Goal: Book appointment/travel/reservation

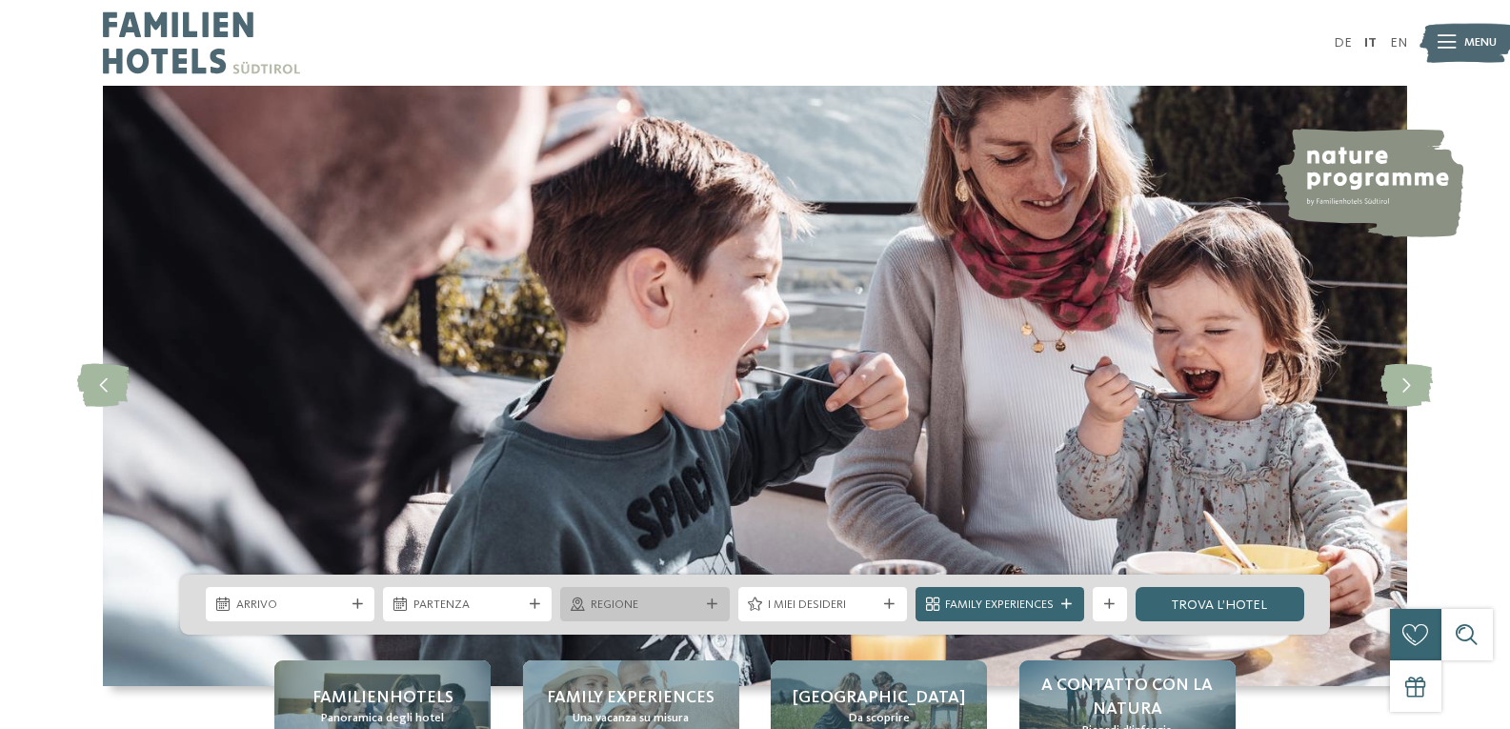
click at [716, 608] on icon at bounding box center [712, 604] width 10 height 10
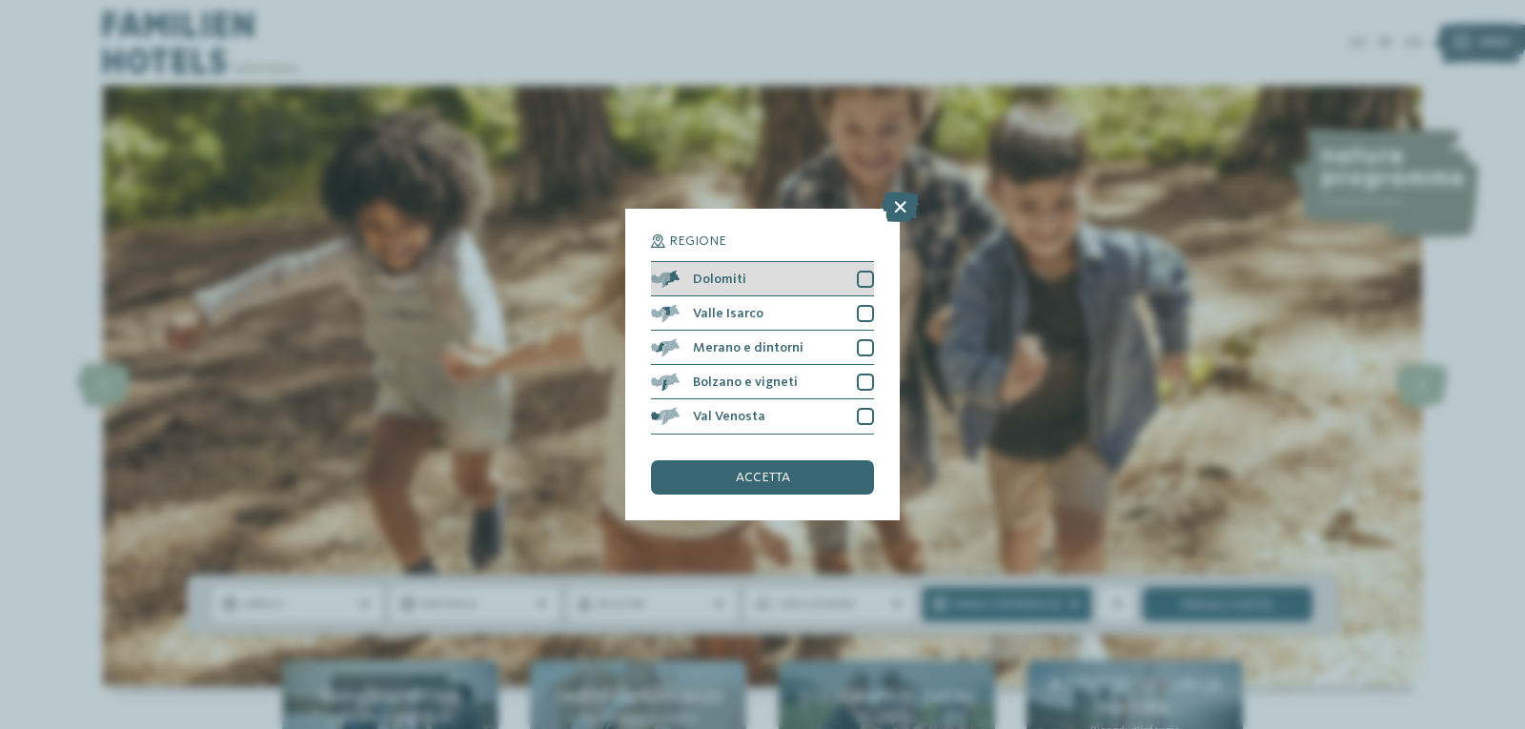
click at [861, 285] on div at bounding box center [865, 279] width 17 height 17
click at [798, 480] on div "accetta" at bounding box center [762, 477] width 223 height 34
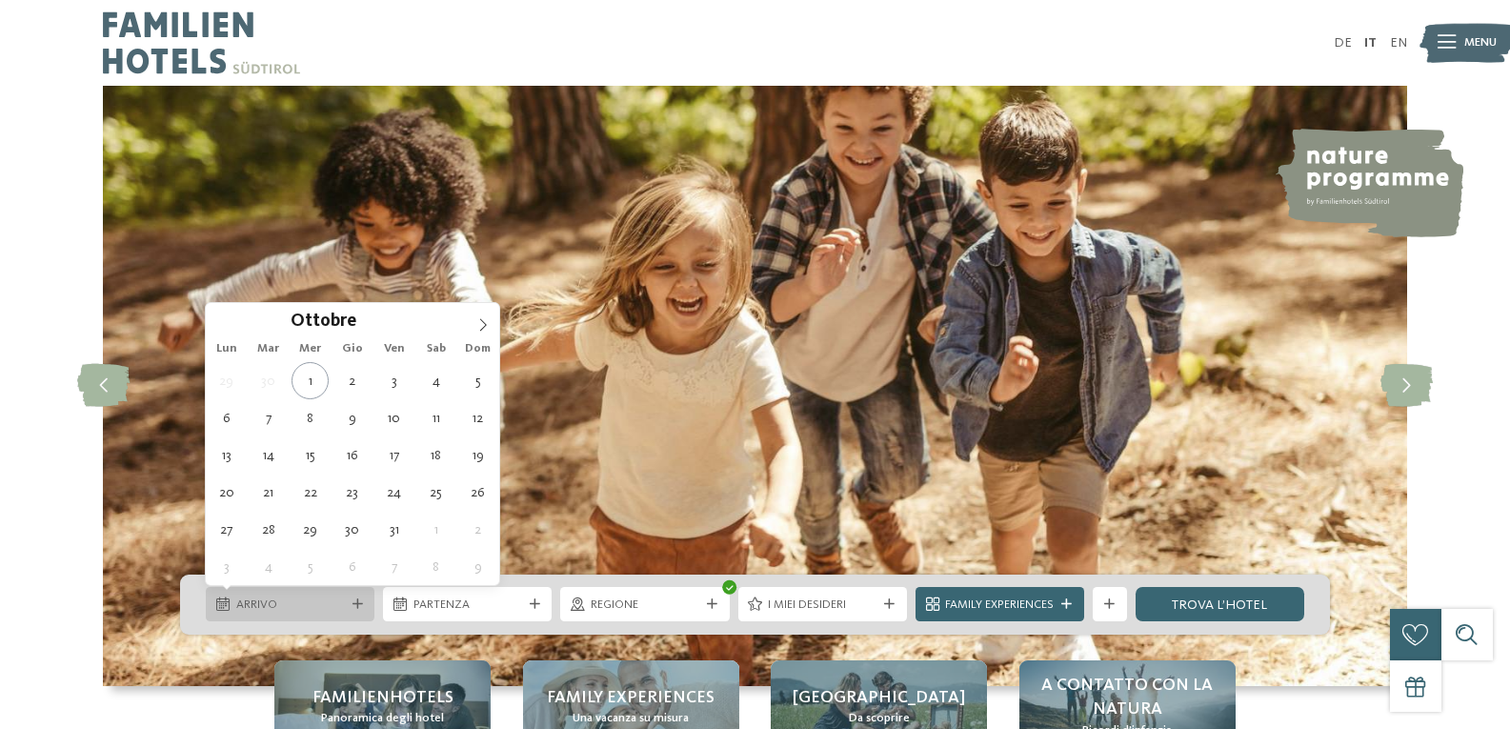
click at [359, 607] on icon at bounding box center [358, 604] width 10 height 10
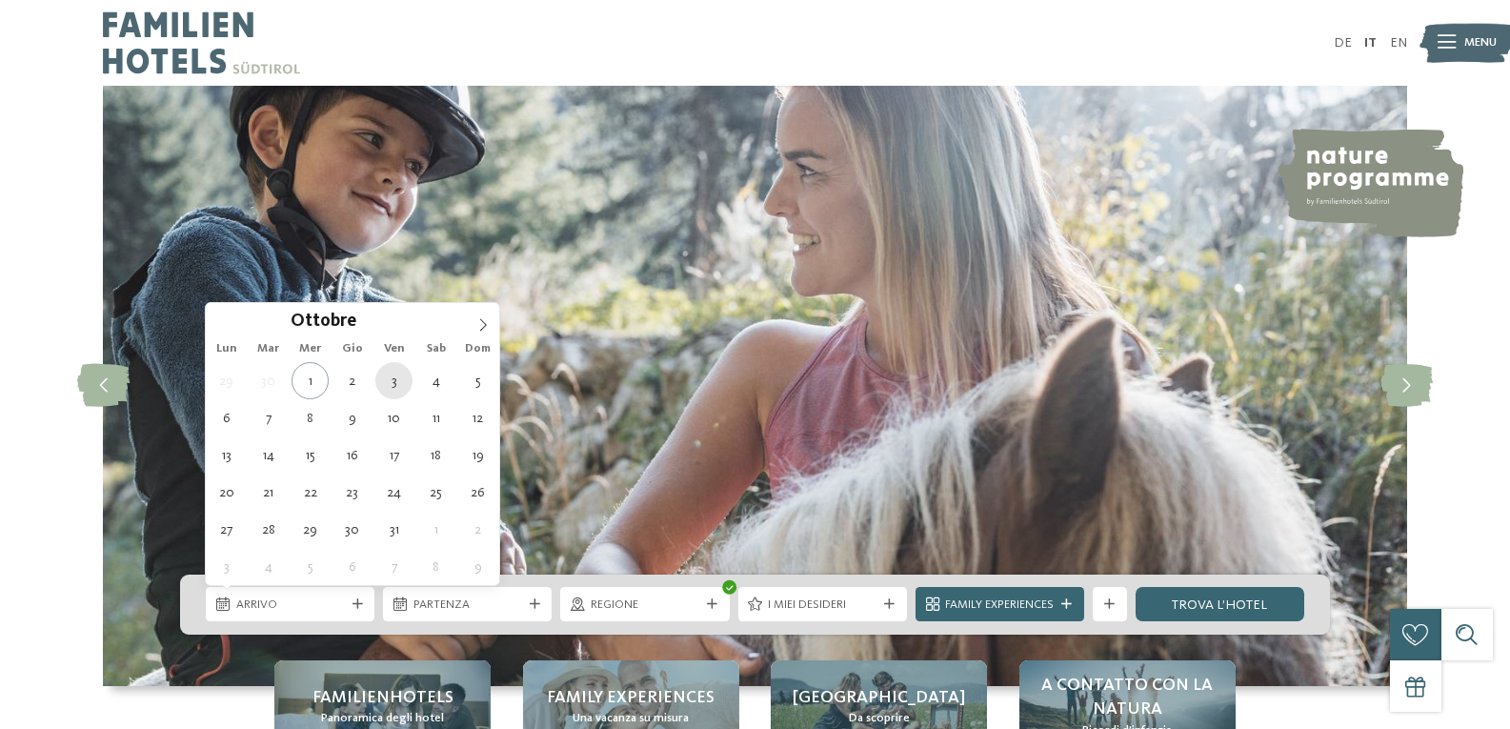
type div "[DATE]"
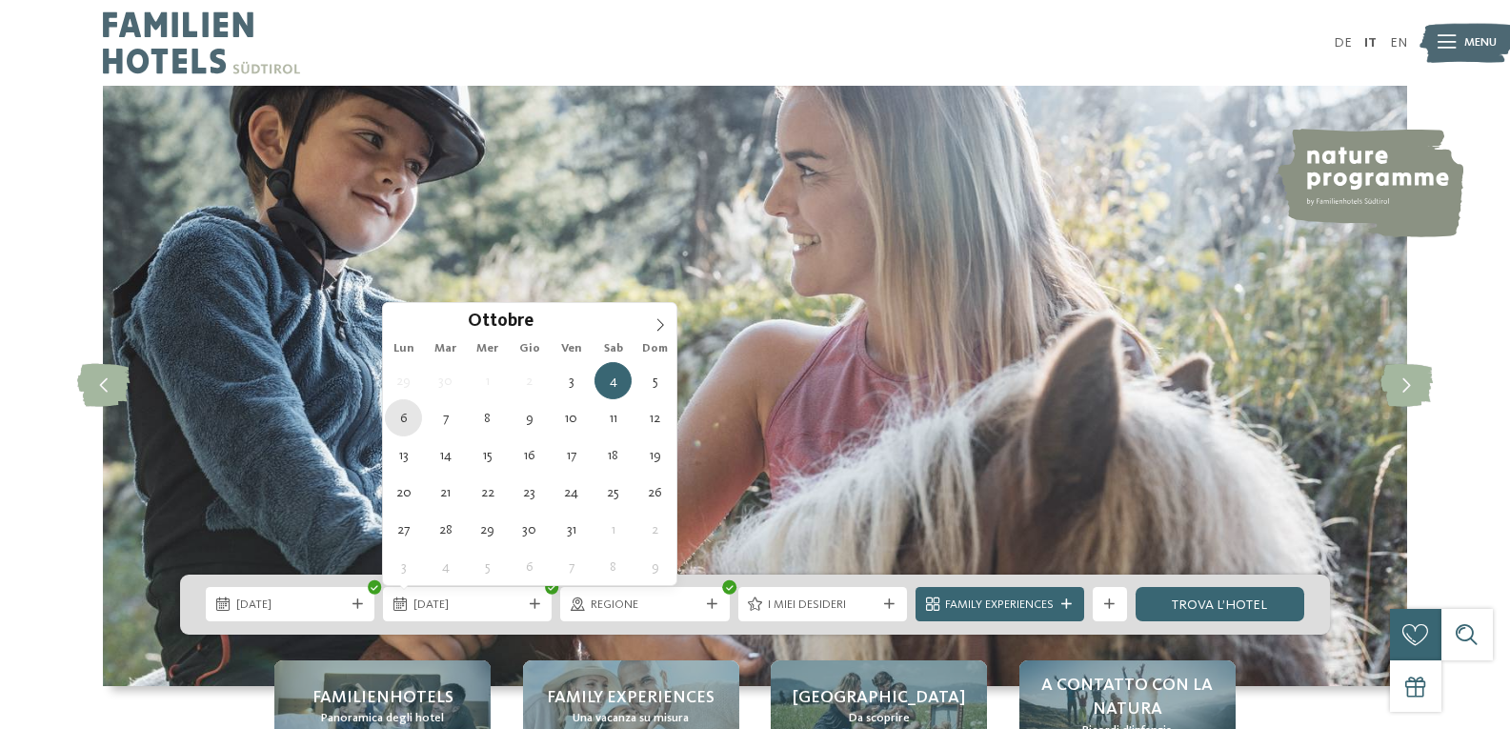
type div "[DATE]"
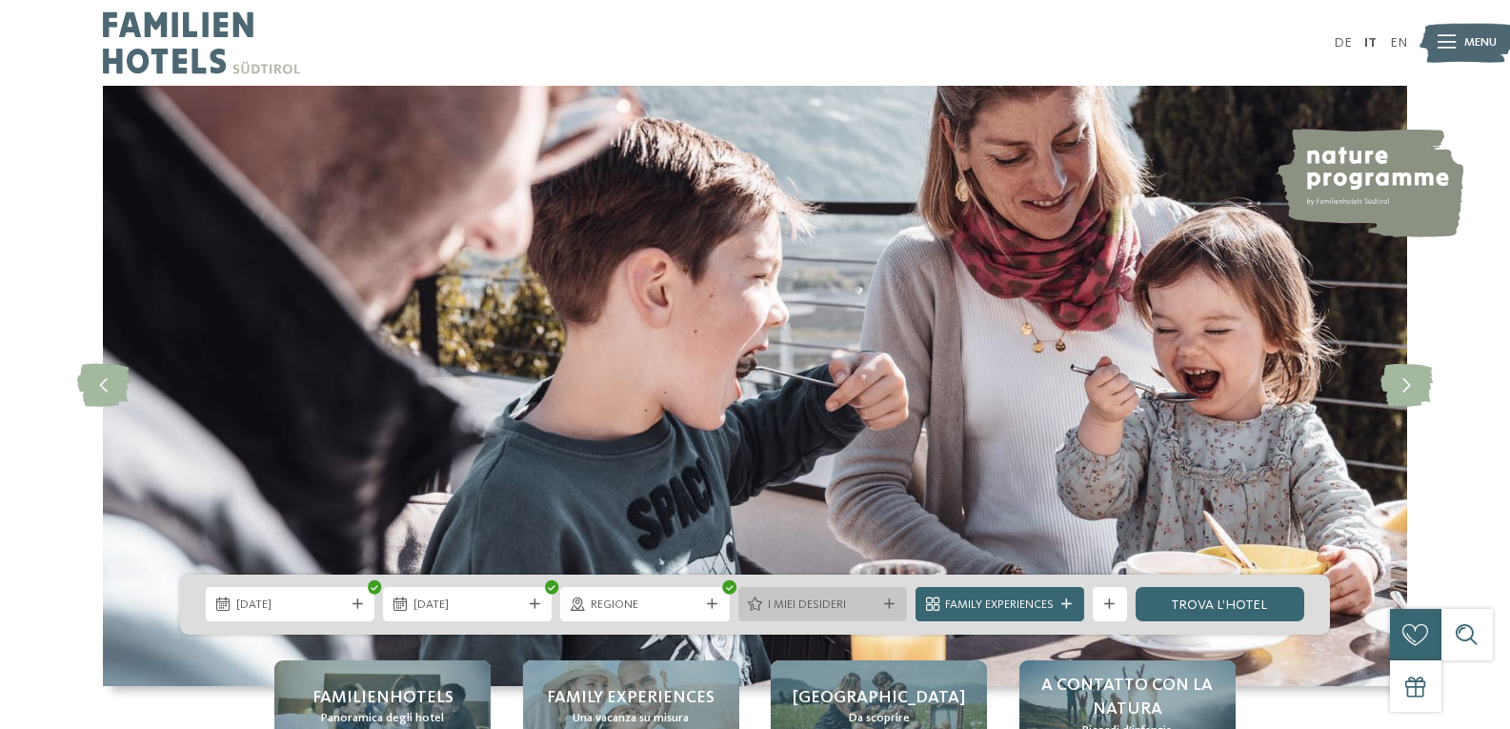
click at [865, 603] on span "I miei desideri" at bounding box center [822, 604] width 109 height 17
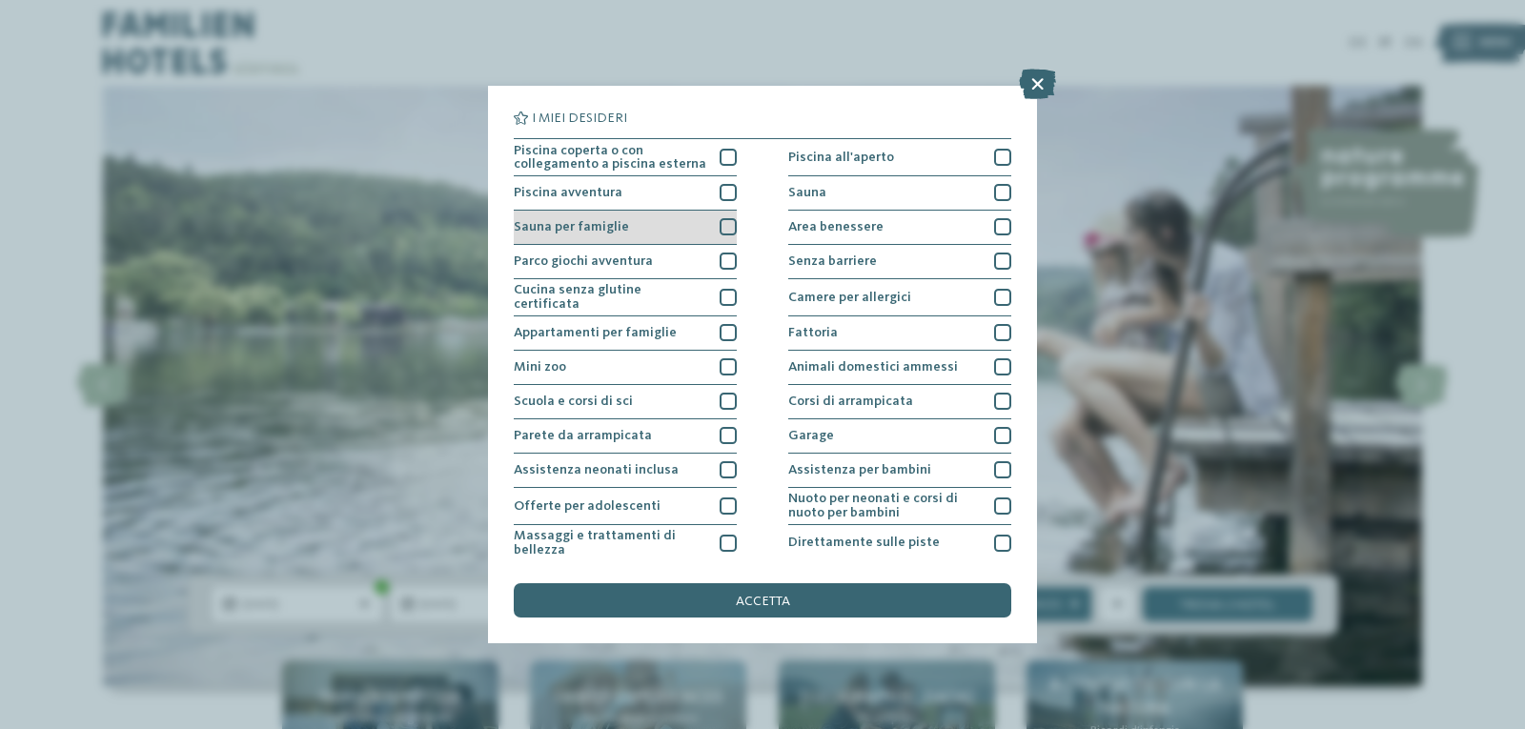
click at [719, 225] on div at bounding box center [727, 226] width 17 height 17
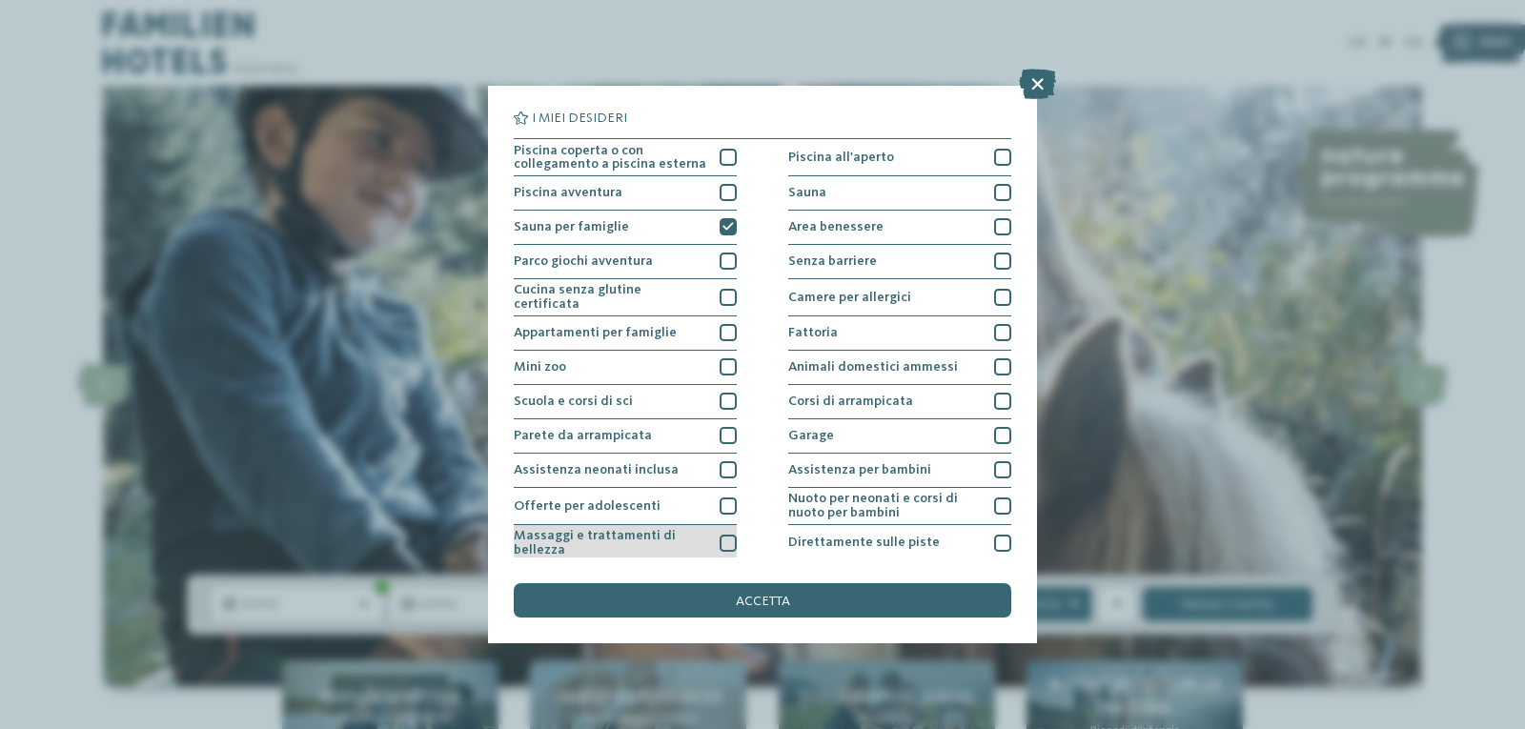
click at [722, 543] on div at bounding box center [727, 543] width 17 height 17
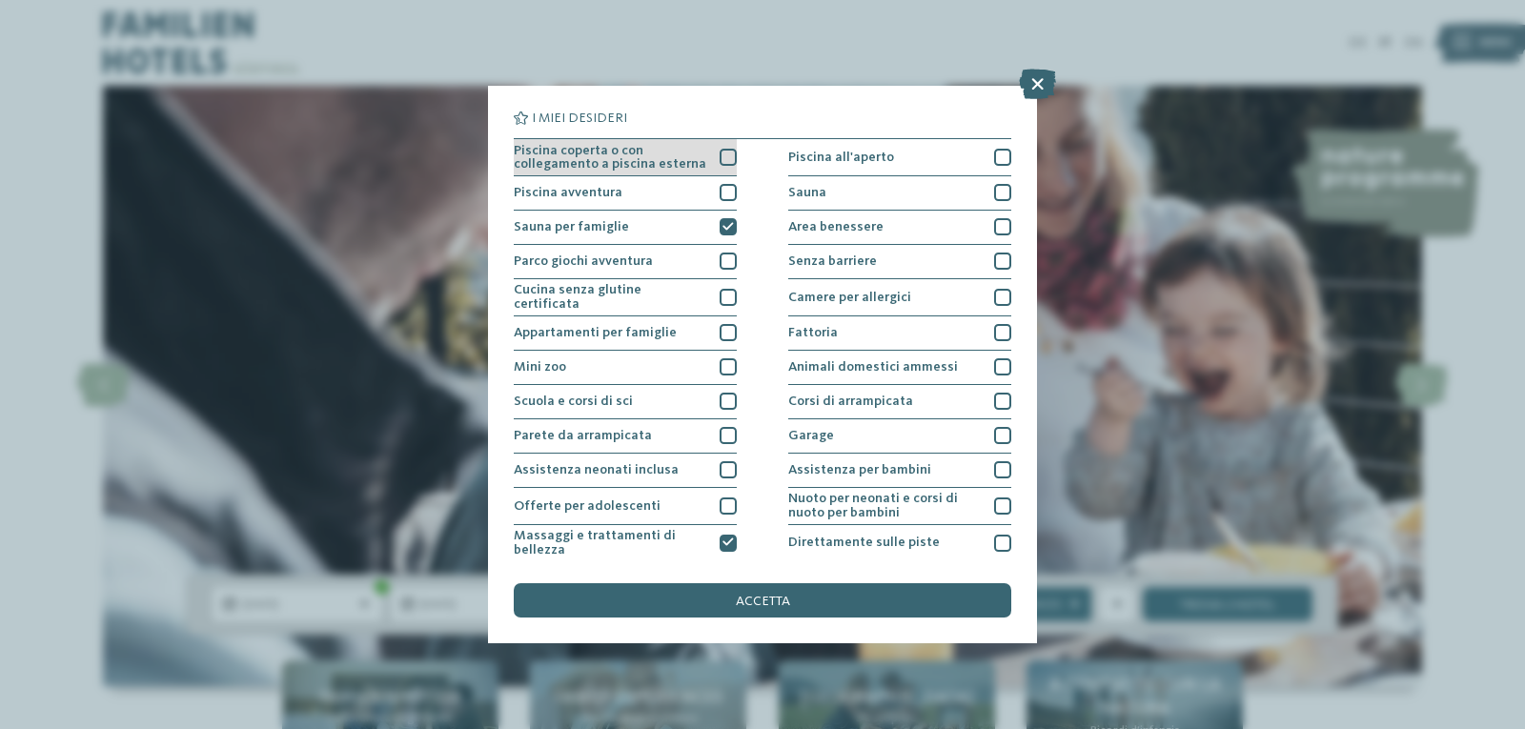
click at [726, 156] on div at bounding box center [727, 157] width 17 height 17
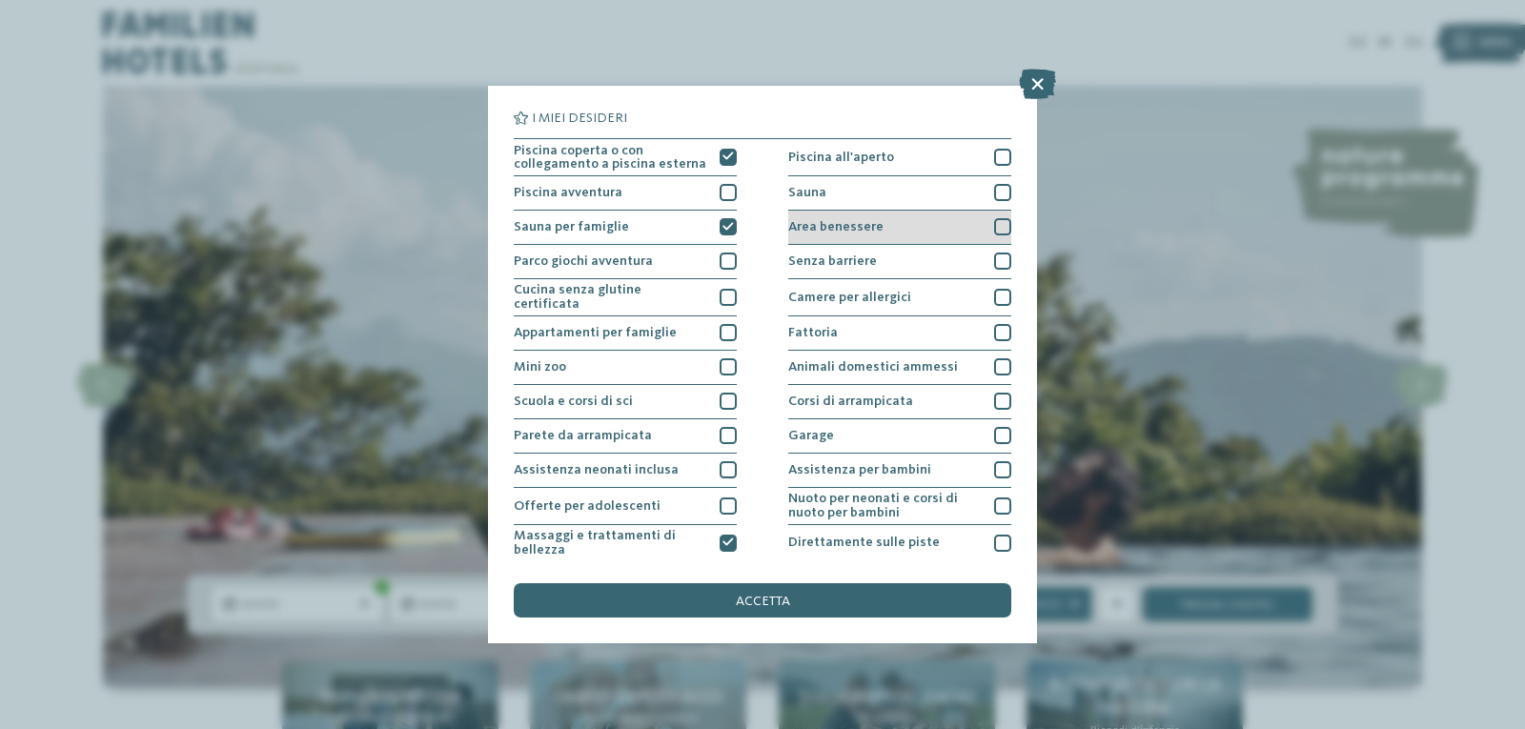
click at [994, 227] on div at bounding box center [1002, 226] width 17 height 17
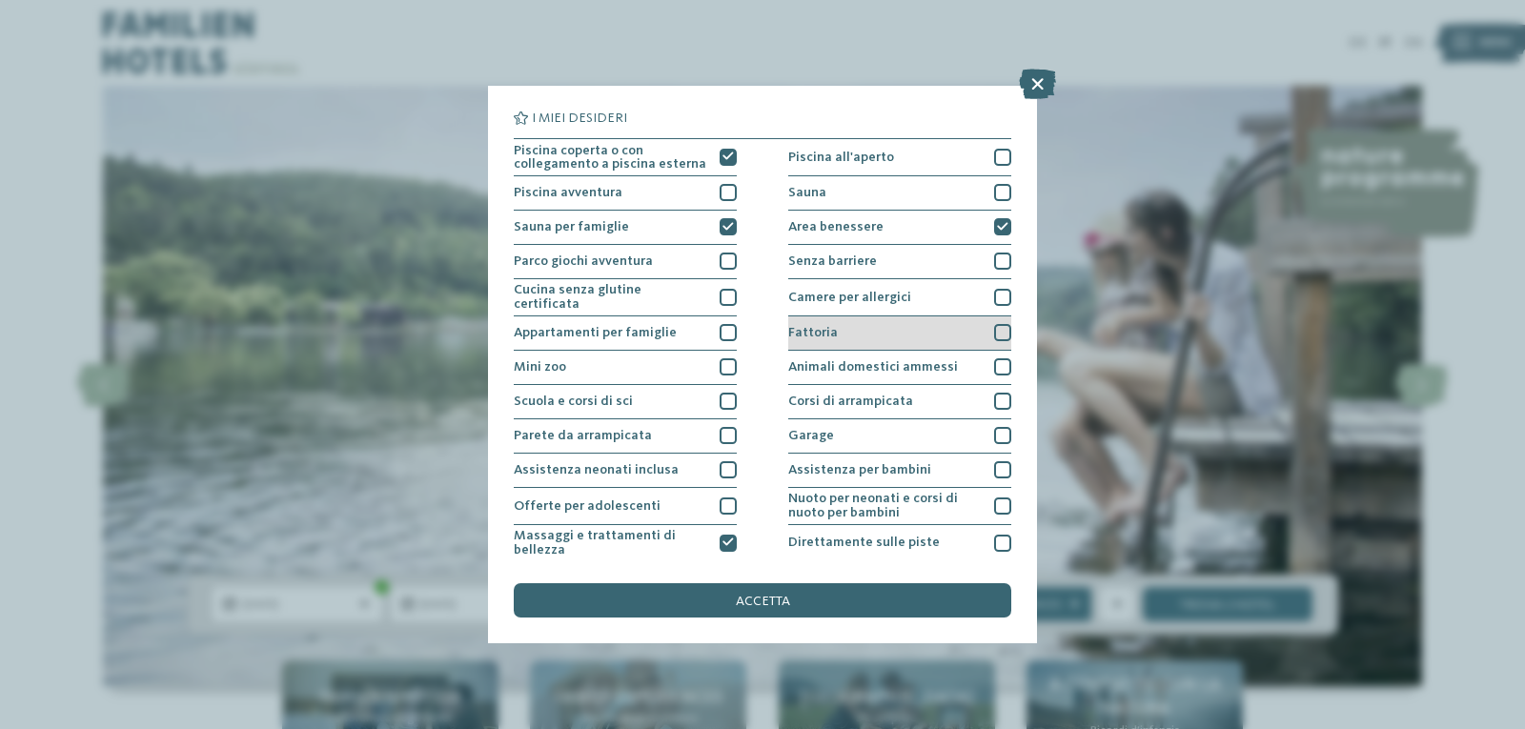
click at [994, 325] on div at bounding box center [1002, 332] width 17 height 17
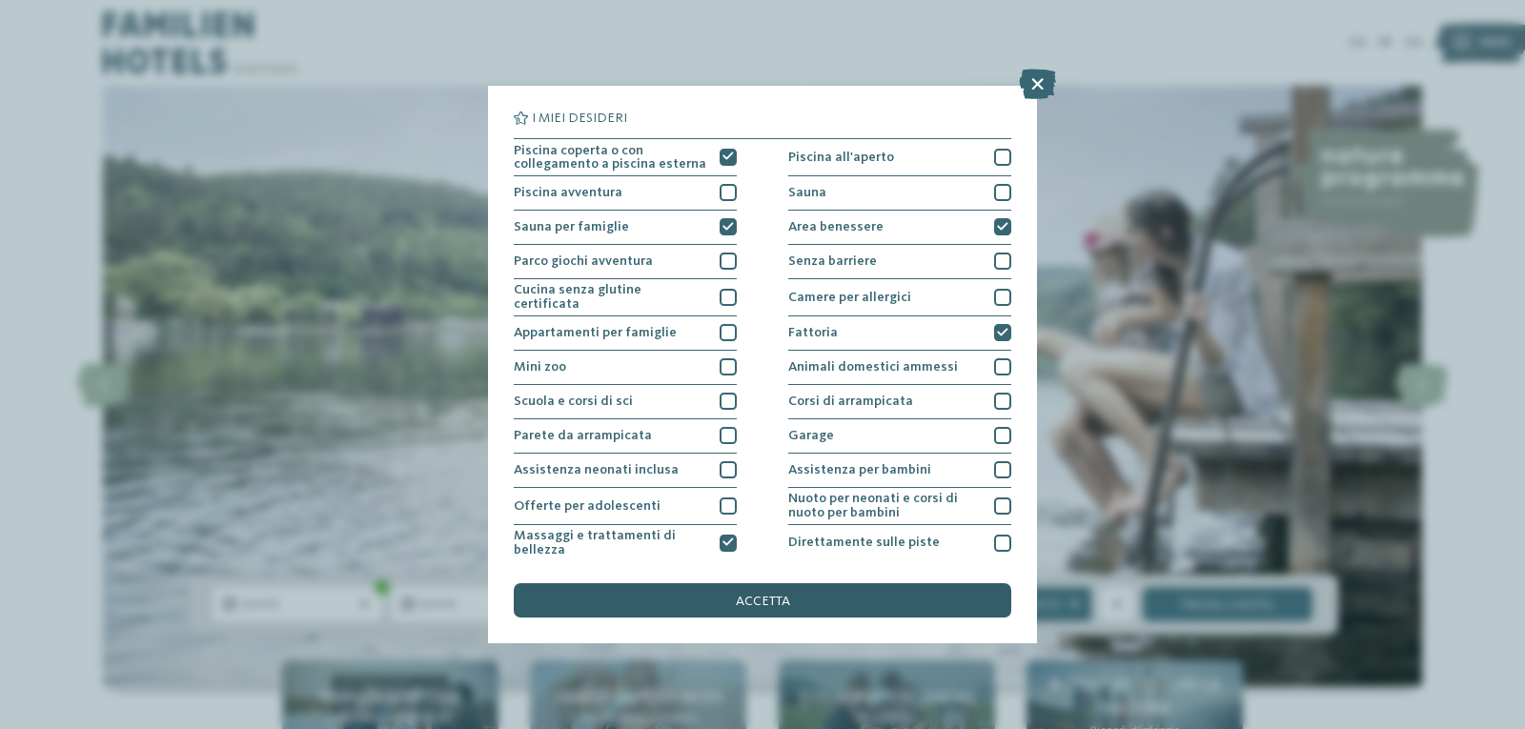
click at [878, 591] on div "accetta" at bounding box center [762, 600] width 497 height 34
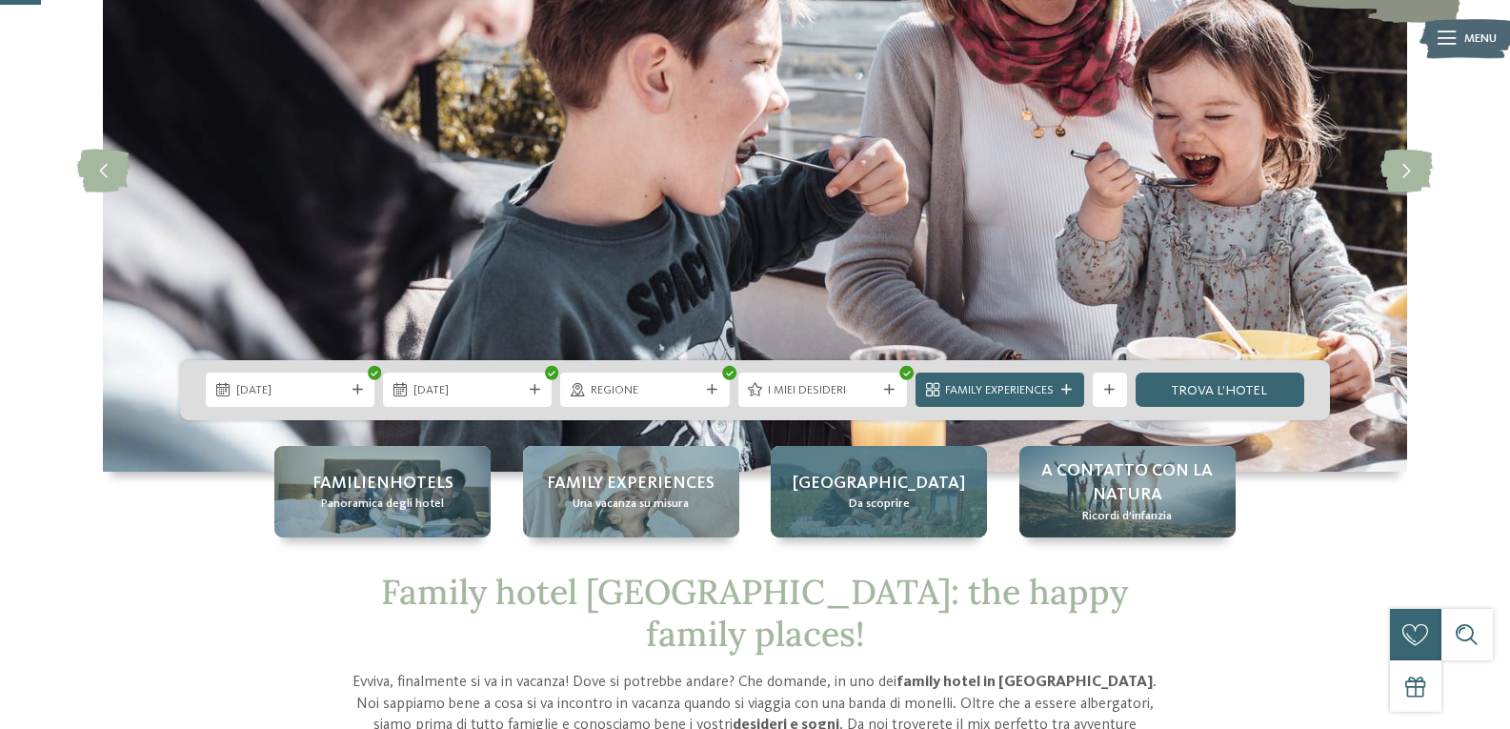
scroll to position [223, 0]
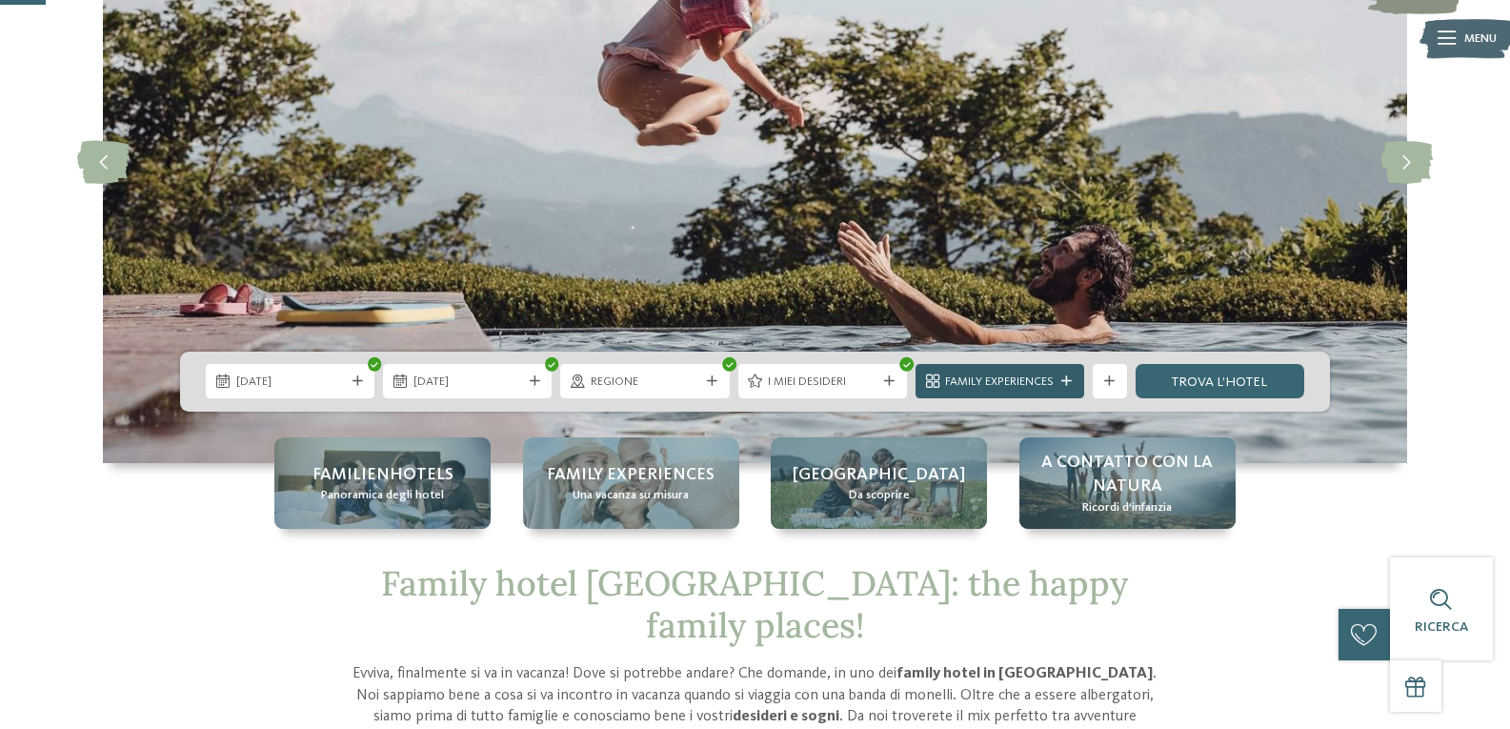
click at [1057, 378] on div "Family Experiences" at bounding box center [999, 382] width 117 height 18
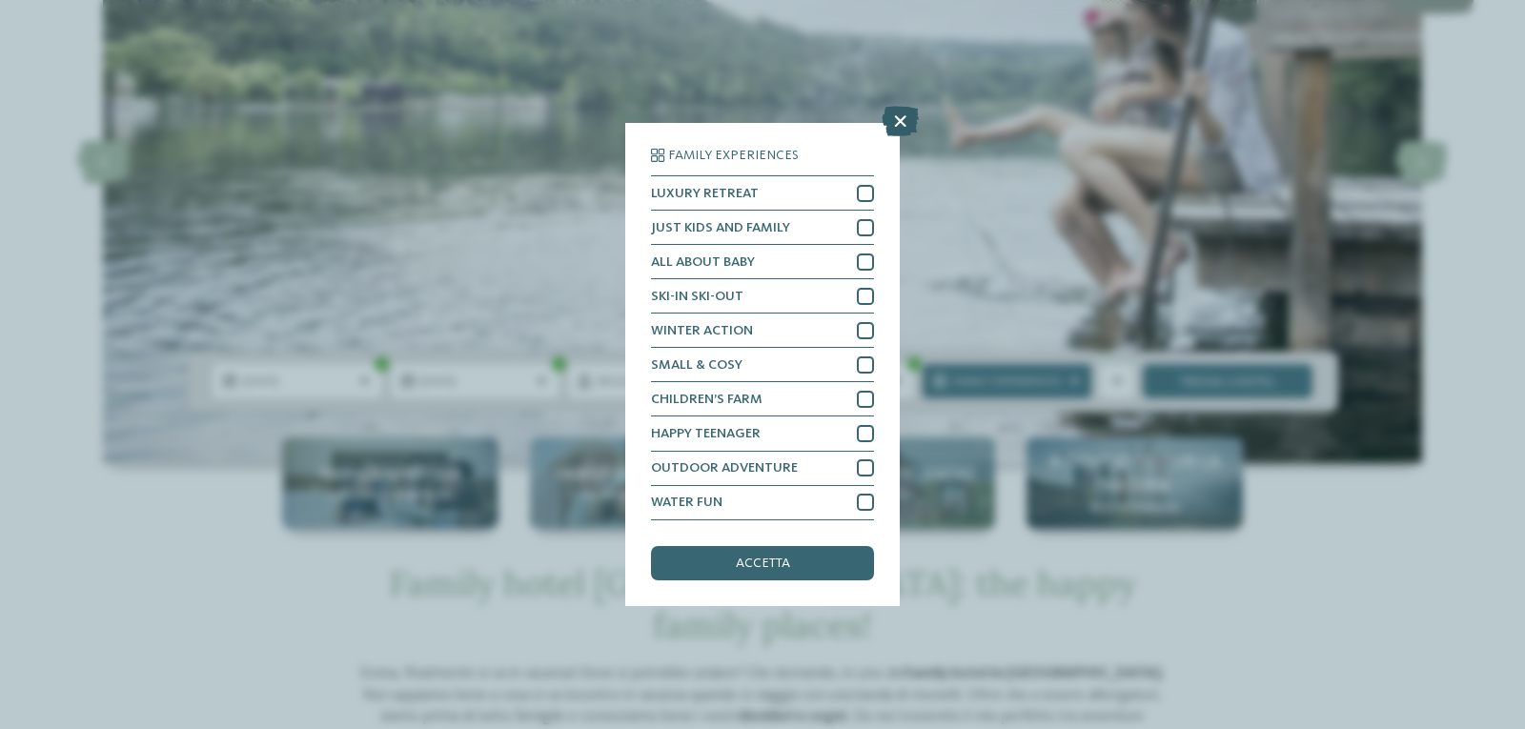
click at [893, 118] on icon at bounding box center [899, 122] width 37 height 30
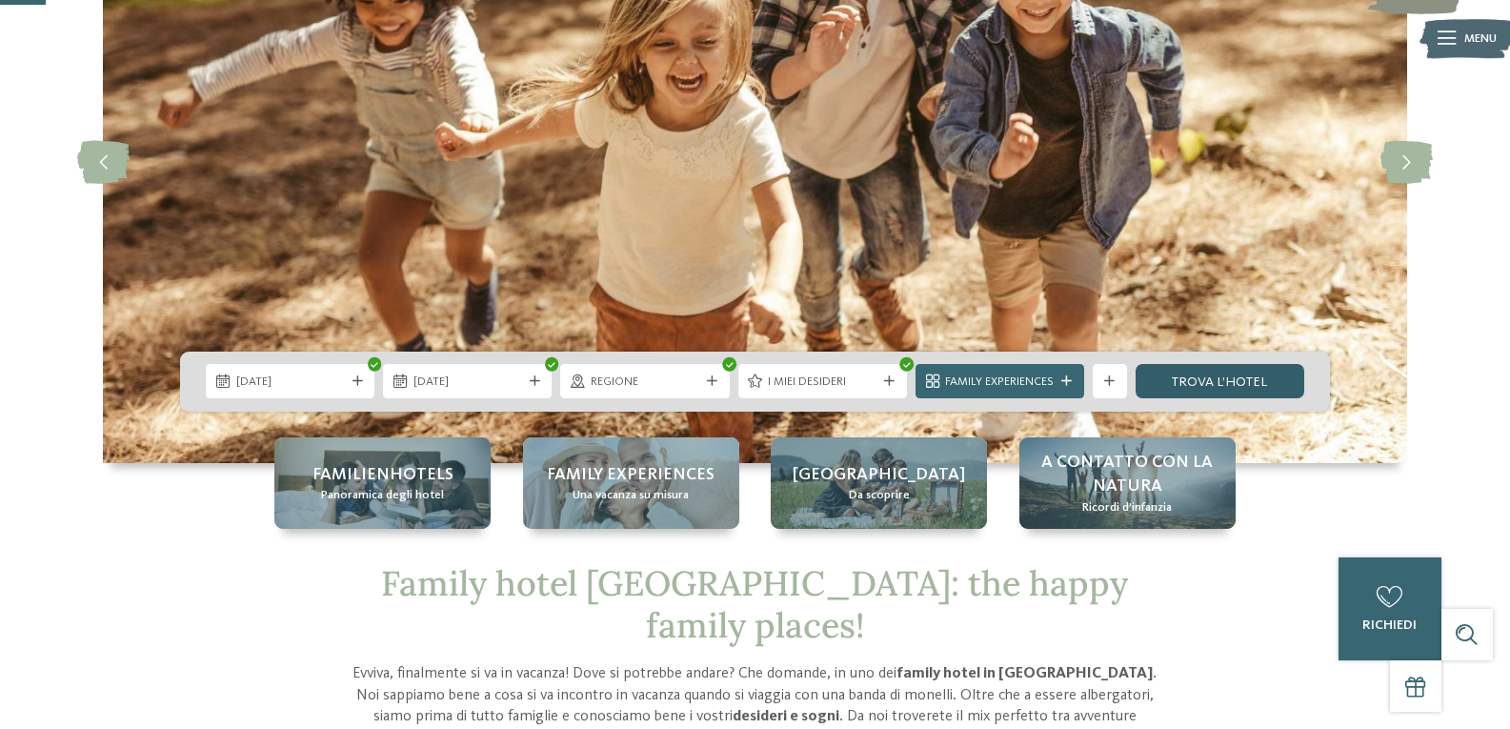
click at [1209, 390] on link "trova l’hotel" at bounding box center [1220, 381] width 169 height 34
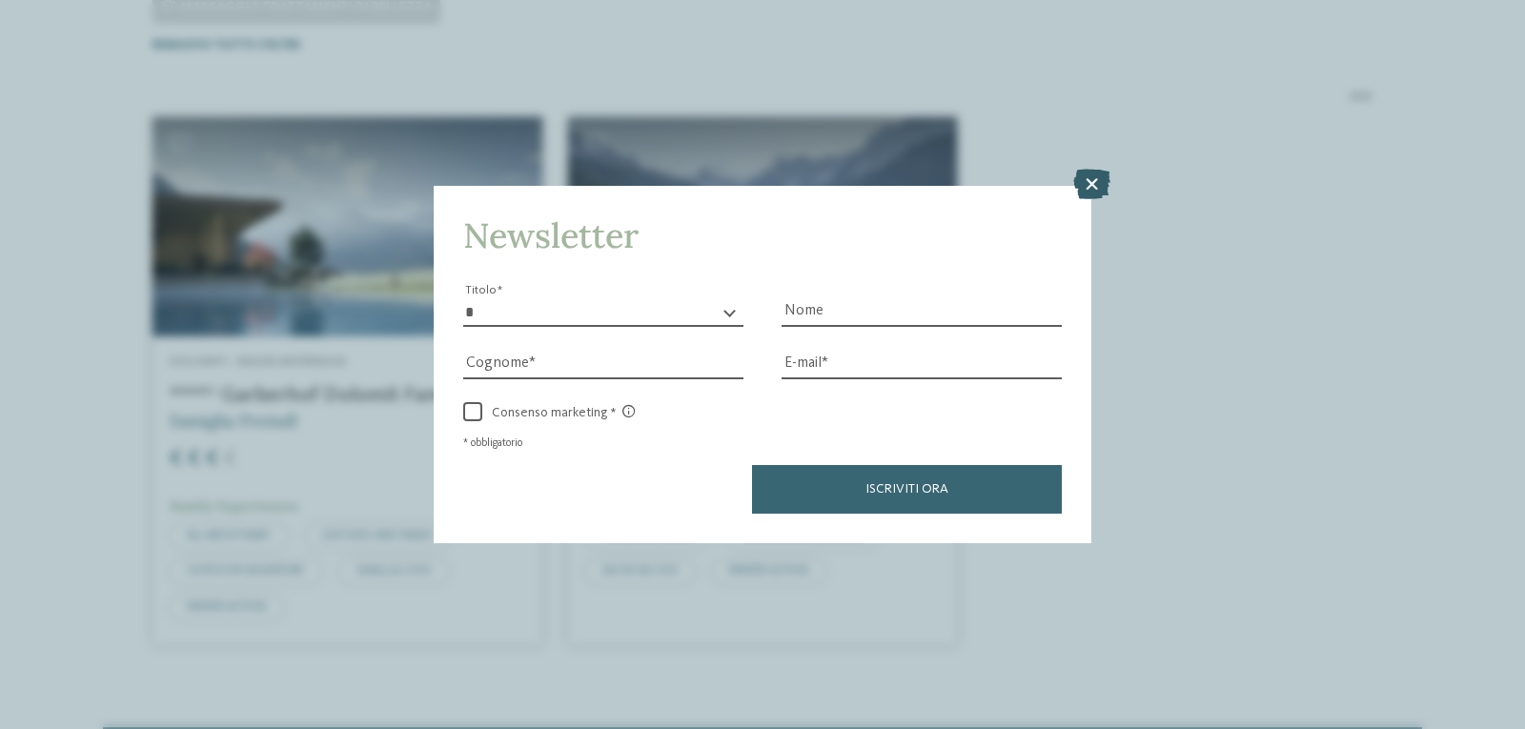
click at [1092, 180] on icon at bounding box center [1091, 184] width 37 height 30
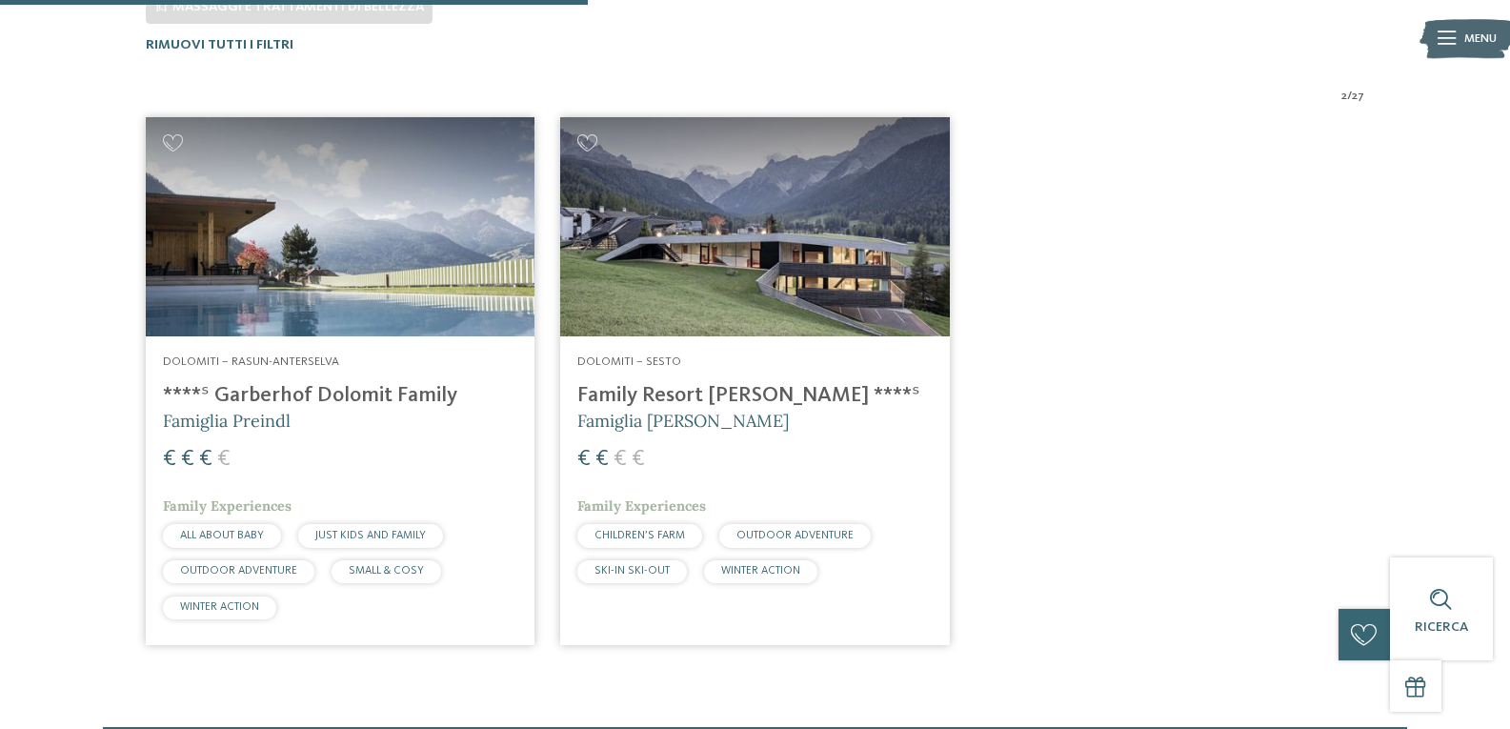
click at [252, 412] on span "Famiglia Preindl" at bounding box center [227, 421] width 128 height 22
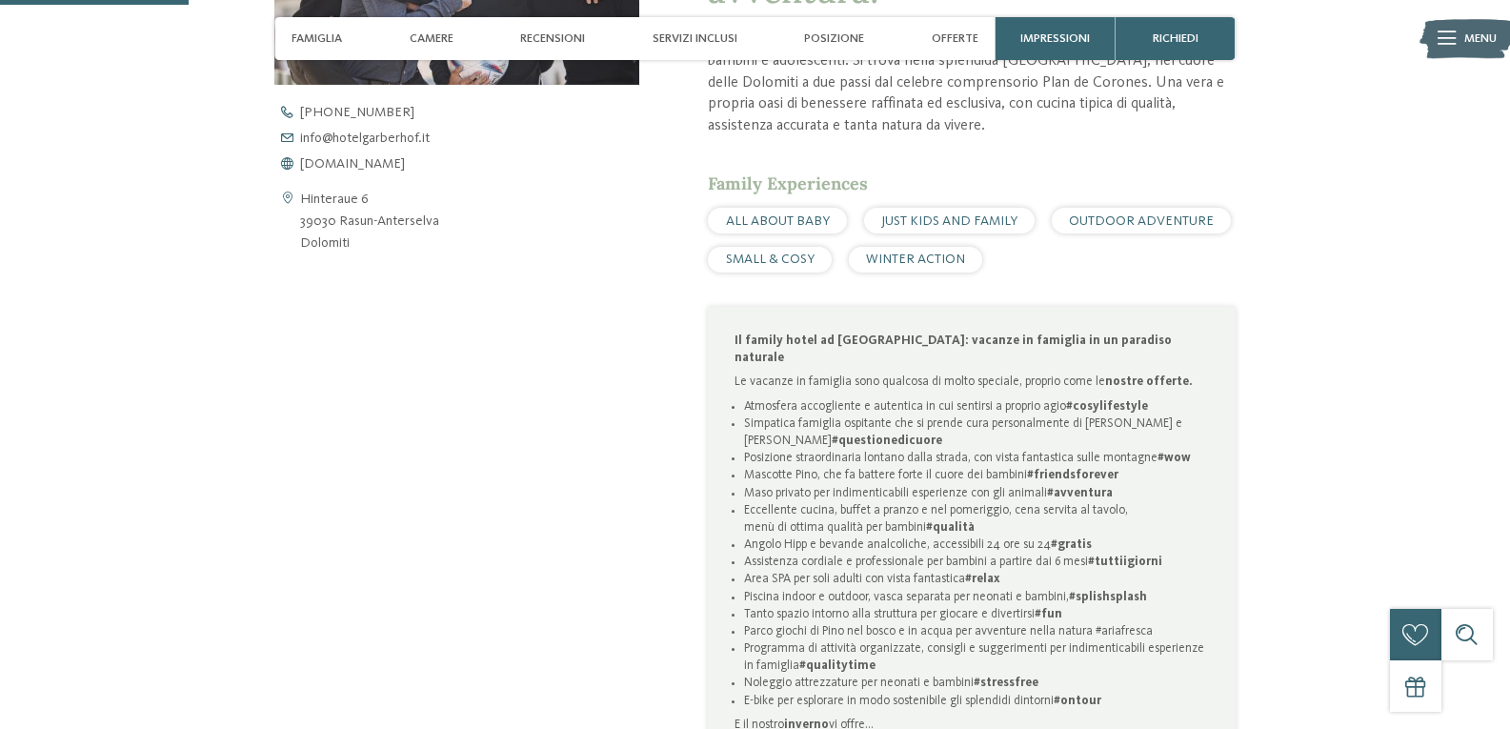
scroll to position [838, 0]
drag, startPoint x: 304, startPoint y: 199, endPoint x: 363, endPoint y: 238, distance: 70.8
click at [363, 238] on address "Hinteraue 6 39030 Rasun-Anterselva Dolomiti" at bounding box center [369, 220] width 139 height 66
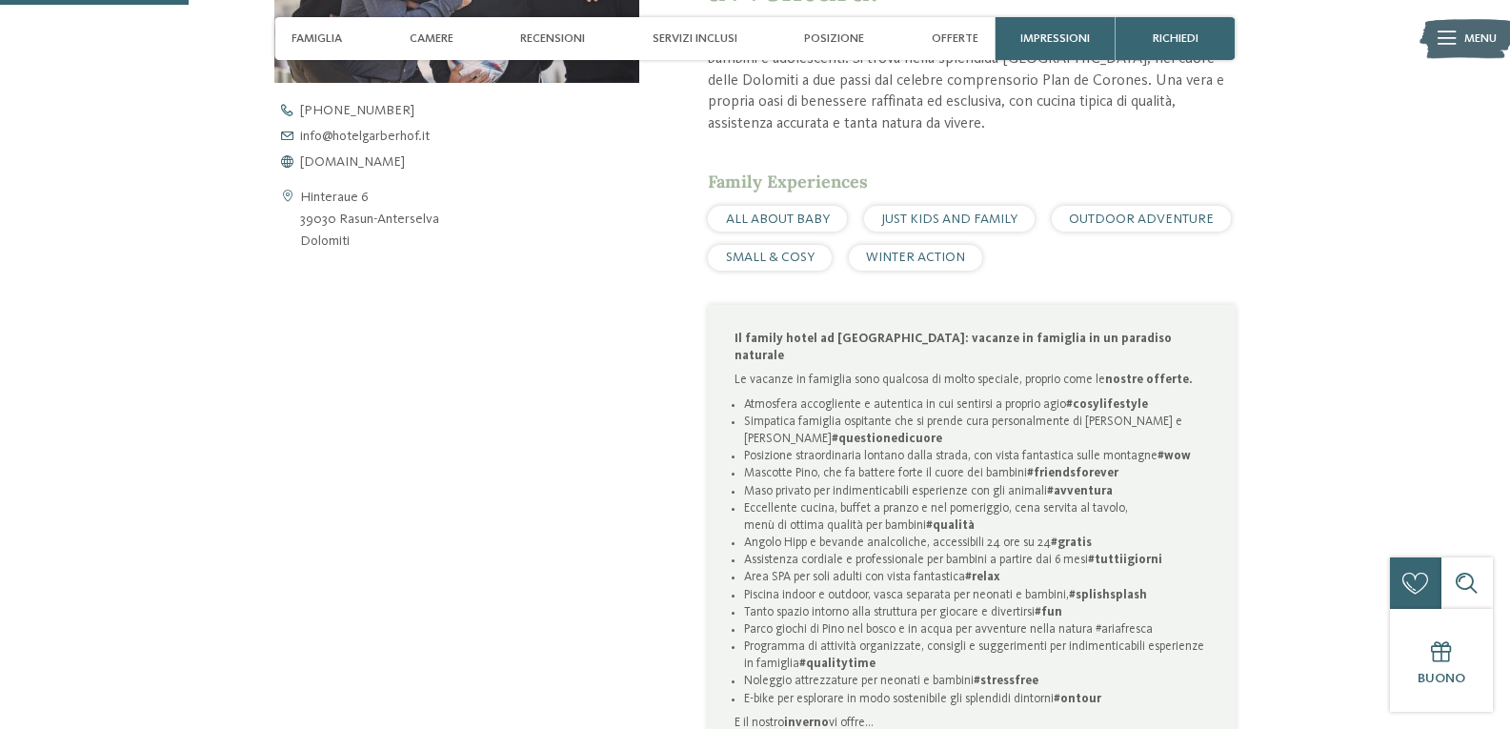
copy address "Hinteraue 6 39030 Rasun-Anterselva Dolomiti"
